Goal: Information Seeking & Learning: Learn about a topic

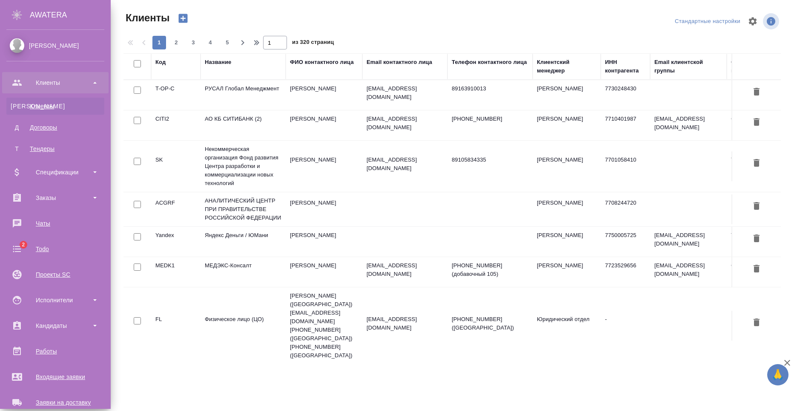
select select "RU"
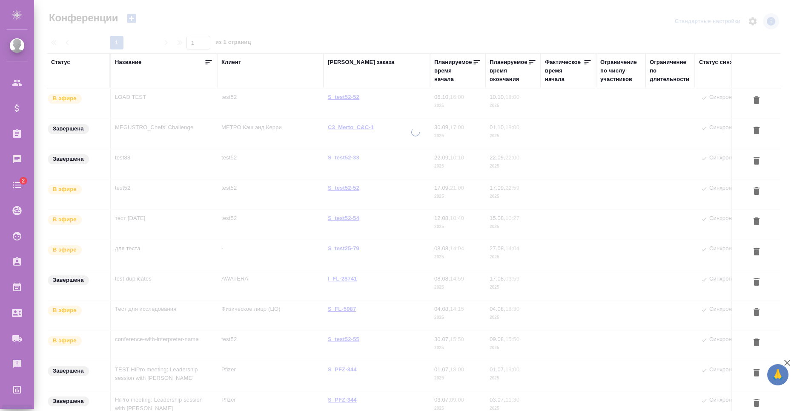
type input "[PERSON_NAME]"
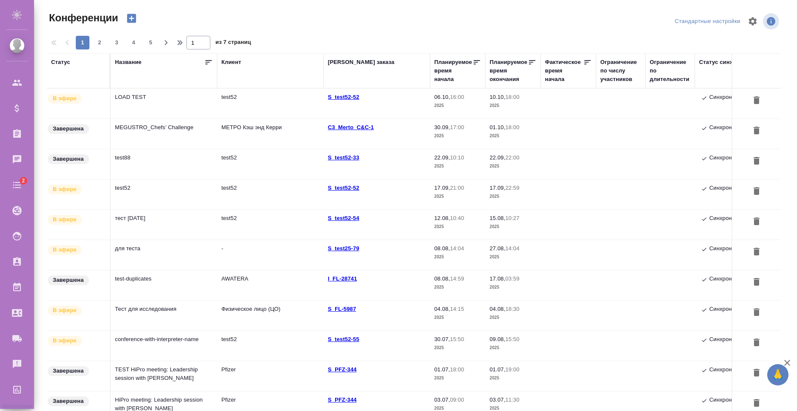
click at [190, 135] on td "MEGUSTRO_Chefs’ Challenge" at bounding box center [164, 134] width 106 height 30
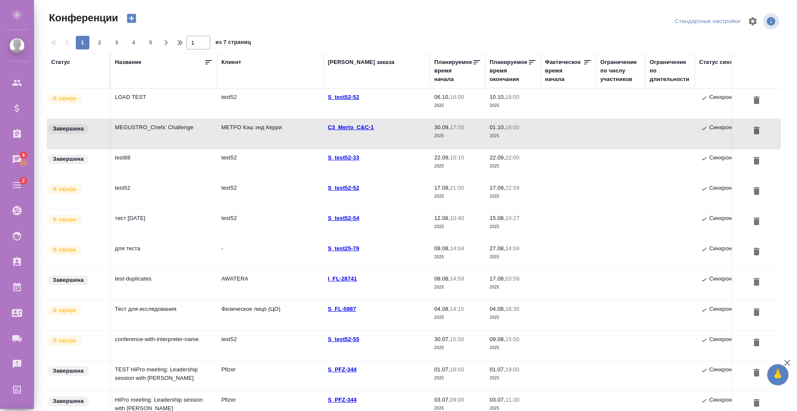
click at [164, 138] on td "MEGUSTRO_Chefs’ Challenge" at bounding box center [164, 134] width 106 height 30
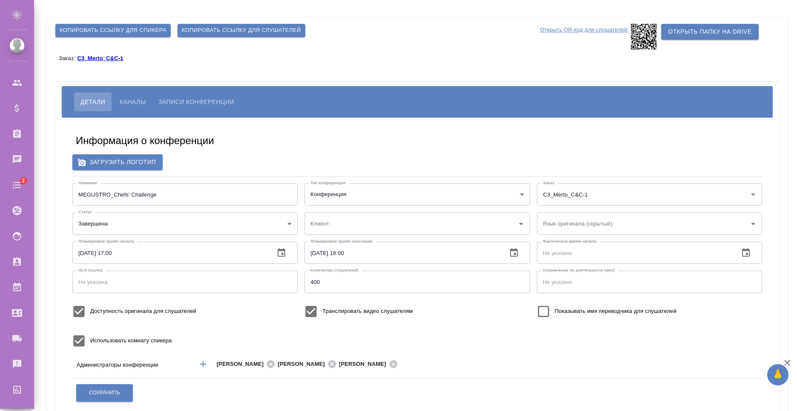
click at [188, 103] on span "Записи конференции" at bounding box center [195, 102] width 75 height 10
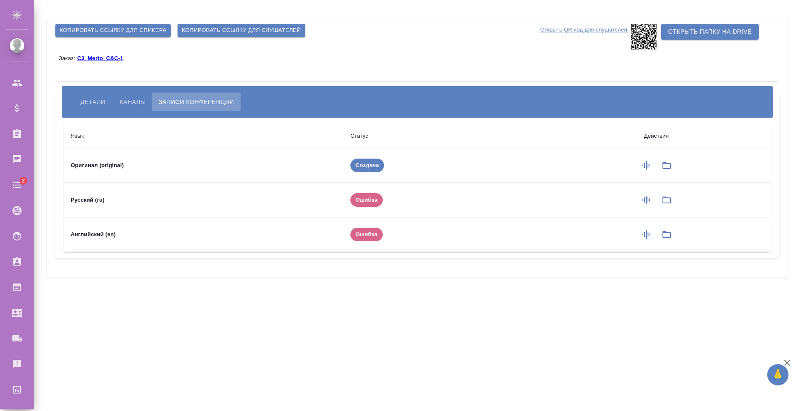
click at [402, 78] on div "Копировать ссылку для спикера Копировать ссылку для слушателей Открыть QR-код д…" at bounding box center [417, 147] width 741 height 260
click at [644, 233] on icon "button" at bounding box center [646, 234] width 10 height 10
click at [669, 238] on icon "button" at bounding box center [667, 234] width 10 height 10
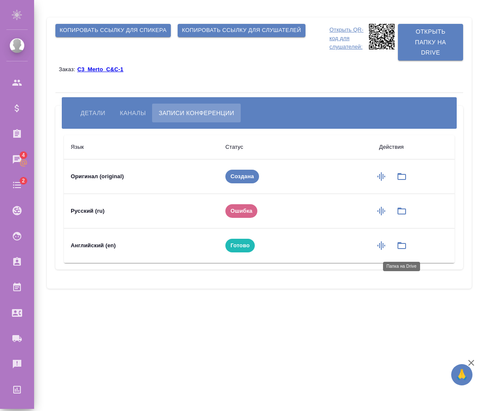
click at [397, 244] on icon "button" at bounding box center [402, 245] width 10 height 10
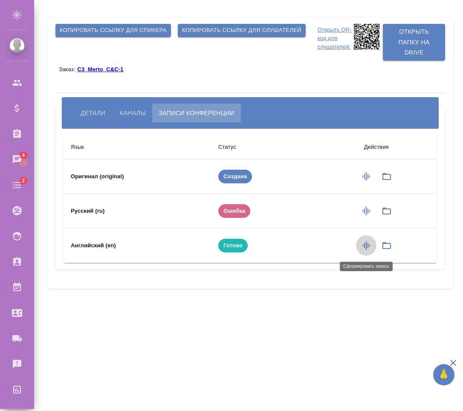
click at [365, 247] on icon "button" at bounding box center [366, 245] width 10 height 10
click at [365, 244] on icon "button" at bounding box center [366, 245] width 10 height 10
click at [363, 214] on icon "button" at bounding box center [366, 211] width 10 height 10
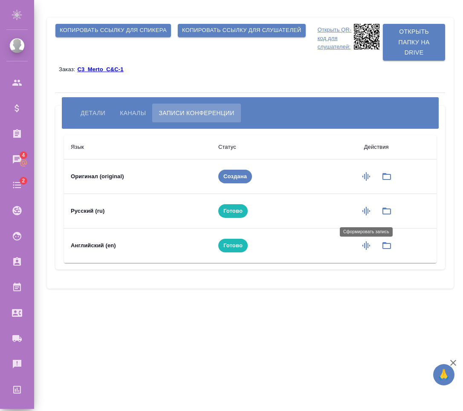
click at [364, 215] on icon "button" at bounding box center [366, 211] width 10 height 10
click at [368, 217] on button "button" at bounding box center [366, 211] width 20 height 20
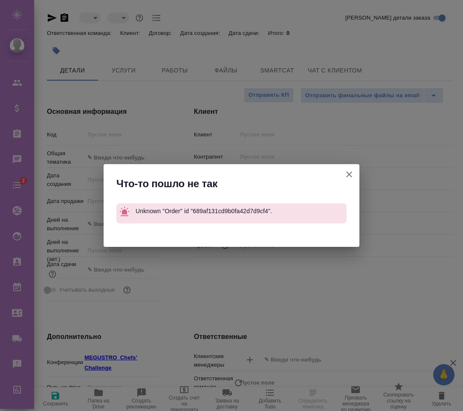
select select "RU"
